Goal: Check status: Check status

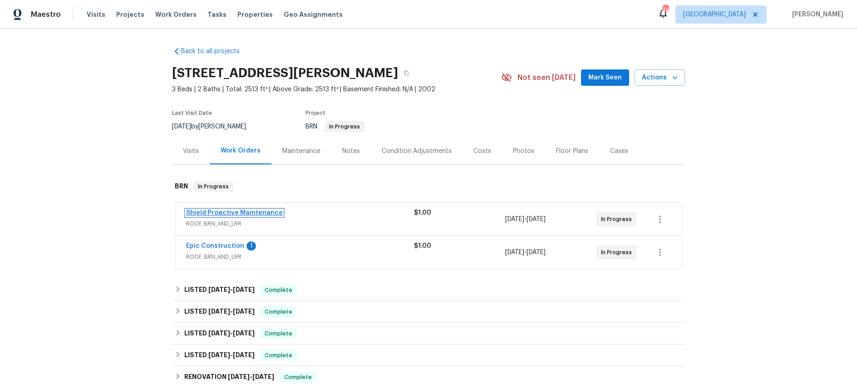
click at [268, 213] on link "Shield Proactive Maintenance" at bounding box center [234, 213] width 97 height 6
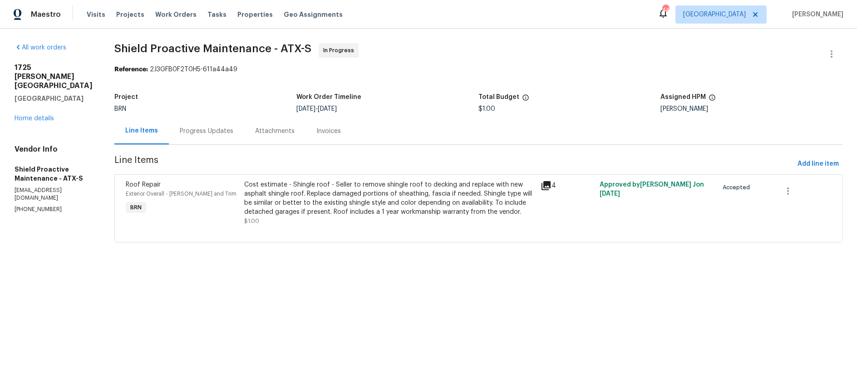
click at [203, 135] on div "Progress Updates" at bounding box center [207, 131] width 54 height 9
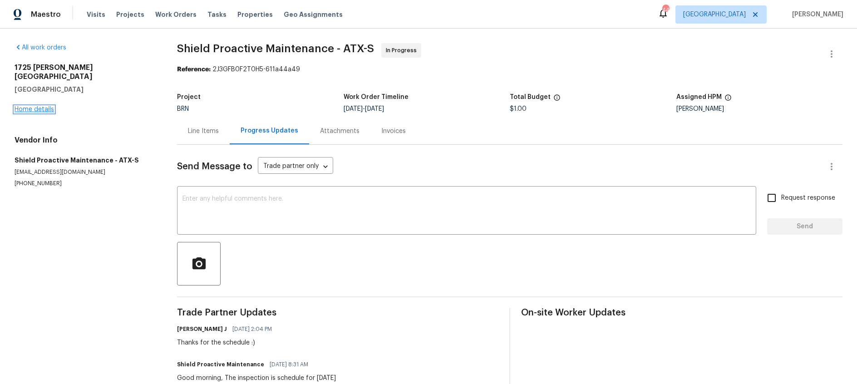
click at [38, 106] on link "Home details" at bounding box center [35, 109] width 40 height 6
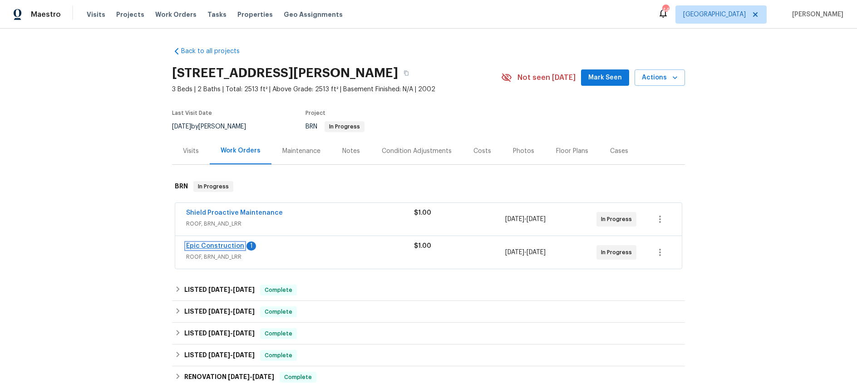
click at [222, 246] on link "Epic Construction" at bounding box center [215, 246] width 58 height 6
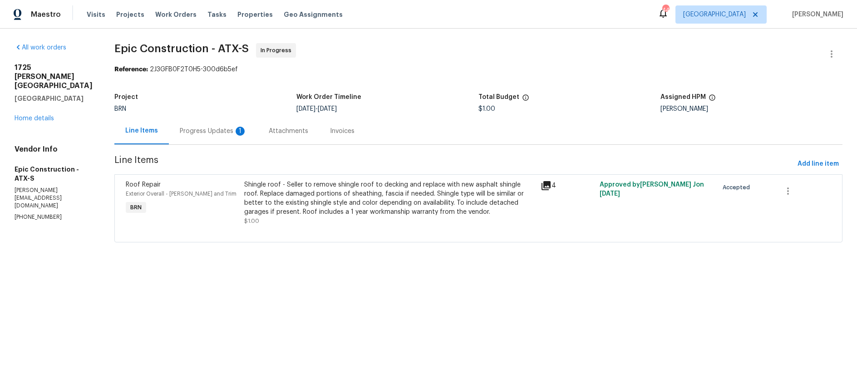
click at [188, 131] on div "Progress Updates 1" at bounding box center [213, 131] width 67 height 9
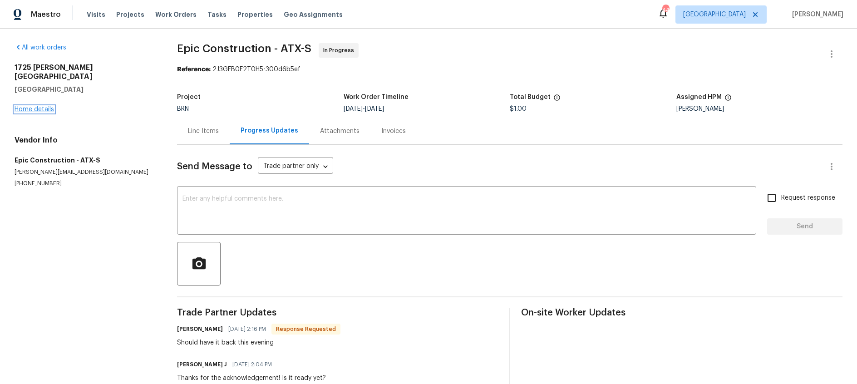
click at [49, 106] on link "Home details" at bounding box center [35, 109] width 40 height 6
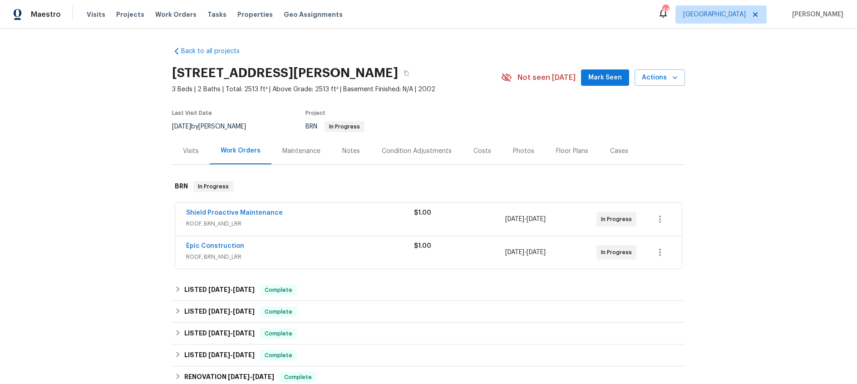
click at [301, 155] on div "Maintenance" at bounding box center [301, 151] width 38 height 9
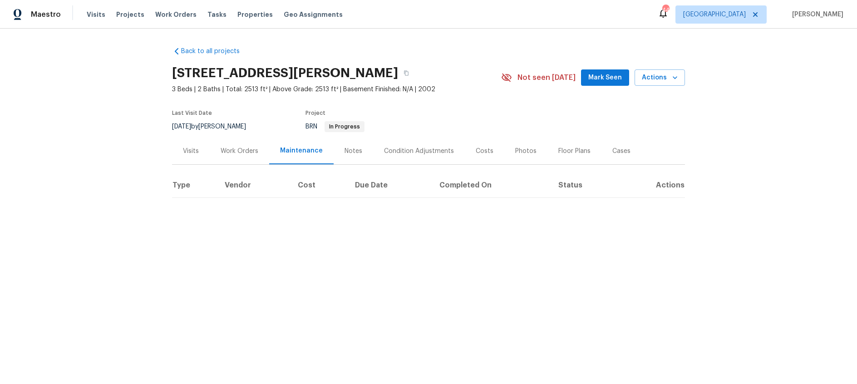
click at [215, 157] on div "Work Orders" at bounding box center [239, 151] width 59 height 27
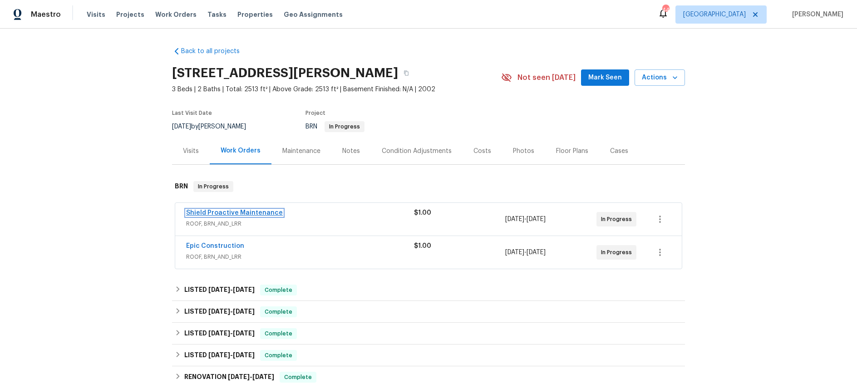
click at [251, 213] on link "Shield Proactive Maintenance" at bounding box center [234, 213] width 97 height 6
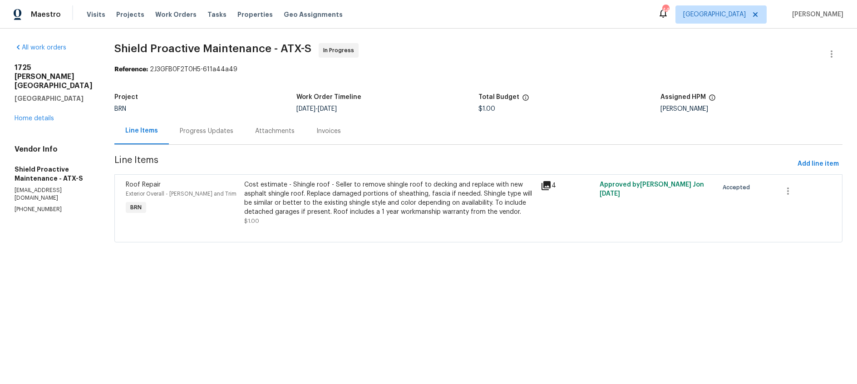
click at [185, 132] on div "Progress Updates" at bounding box center [207, 131] width 54 height 9
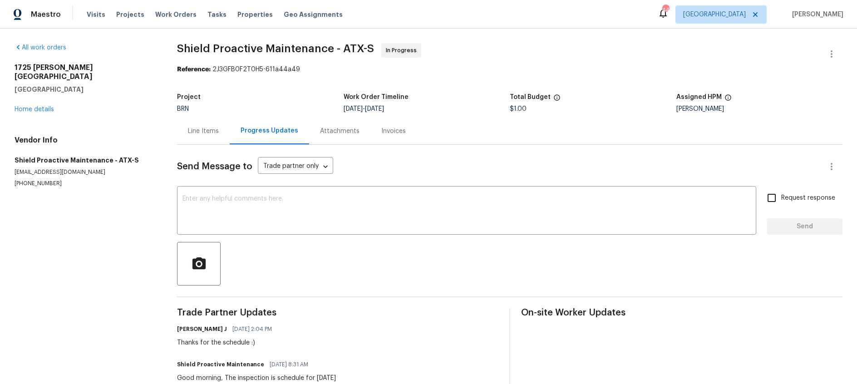
click at [38, 96] on div "1725 Nelson Ranch Loop Cedar Park, TX 78613 Home details" at bounding box center [85, 88] width 141 height 51
click at [41, 106] on link "Home details" at bounding box center [35, 109] width 40 height 6
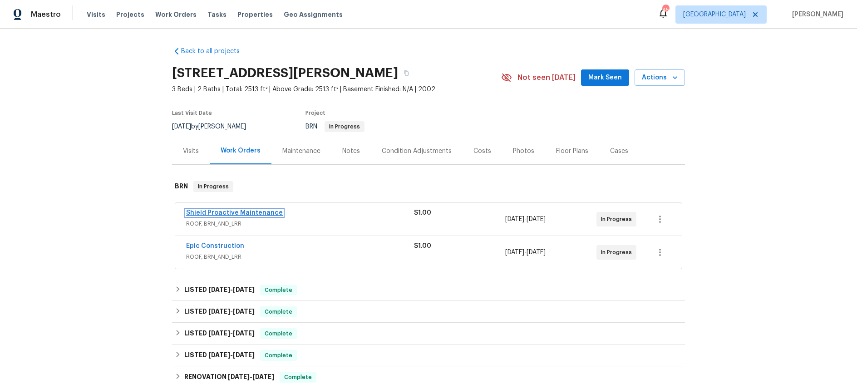
click at [257, 212] on link "Shield Proactive Maintenance" at bounding box center [234, 213] width 97 height 6
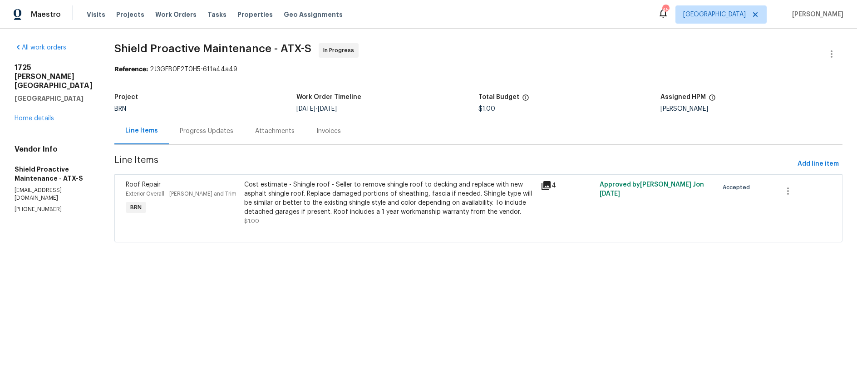
click at [208, 130] on div "Progress Updates" at bounding box center [207, 131] width 54 height 9
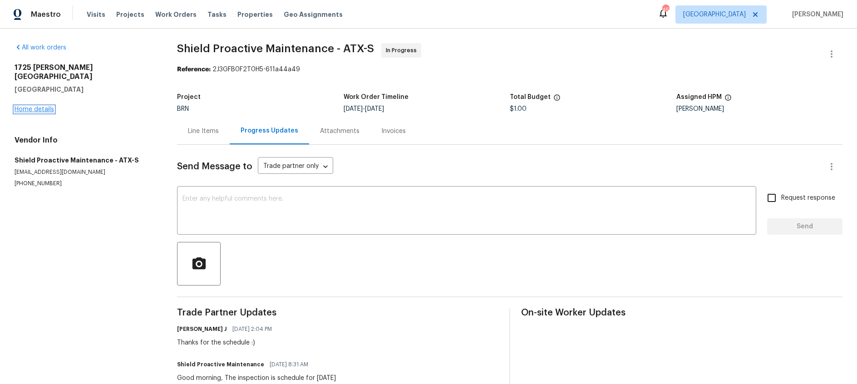
click at [31, 106] on link "Home details" at bounding box center [35, 109] width 40 height 6
